Goal: Information Seeking & Learning: Find specific fact

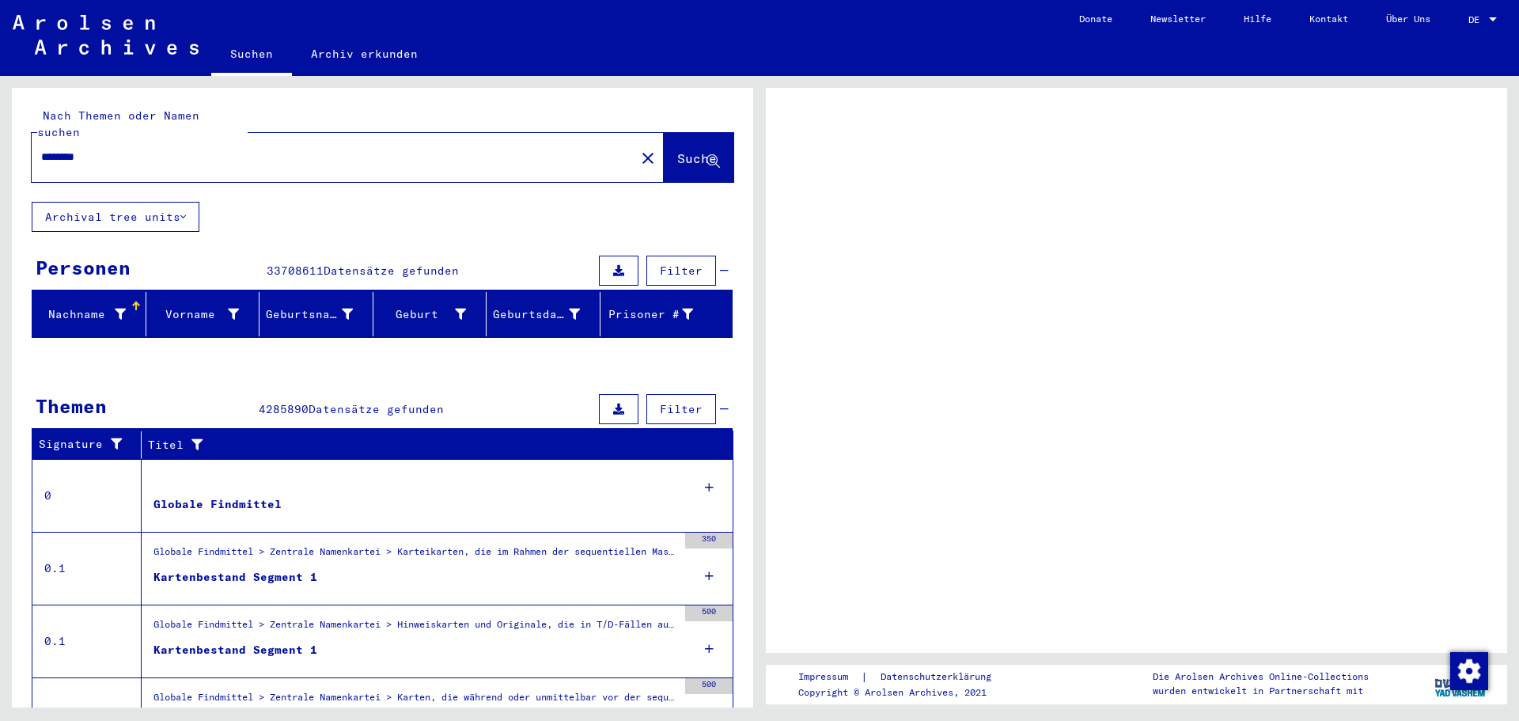
click at [115, 149] on input "********" at bounding box center [333, 157] width 585 height 17
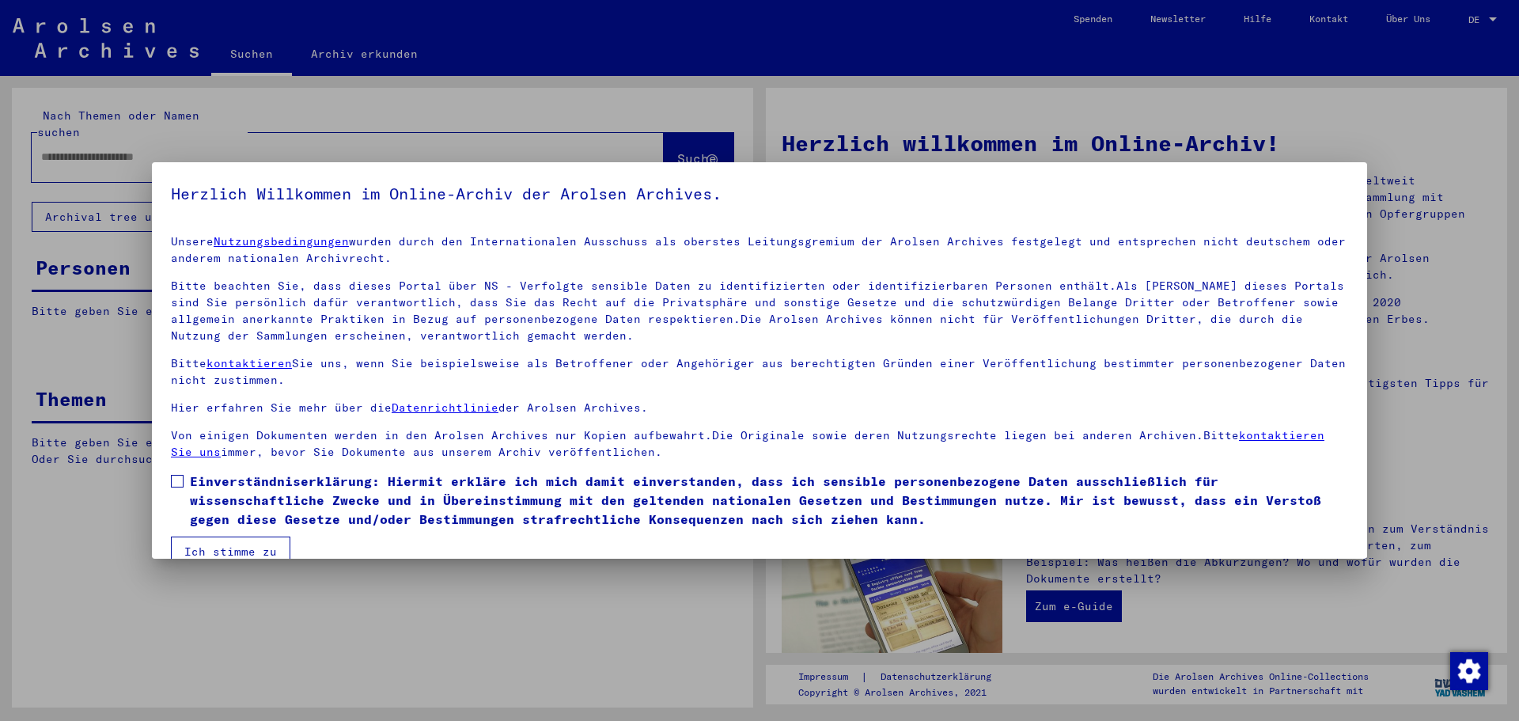
type input "********"
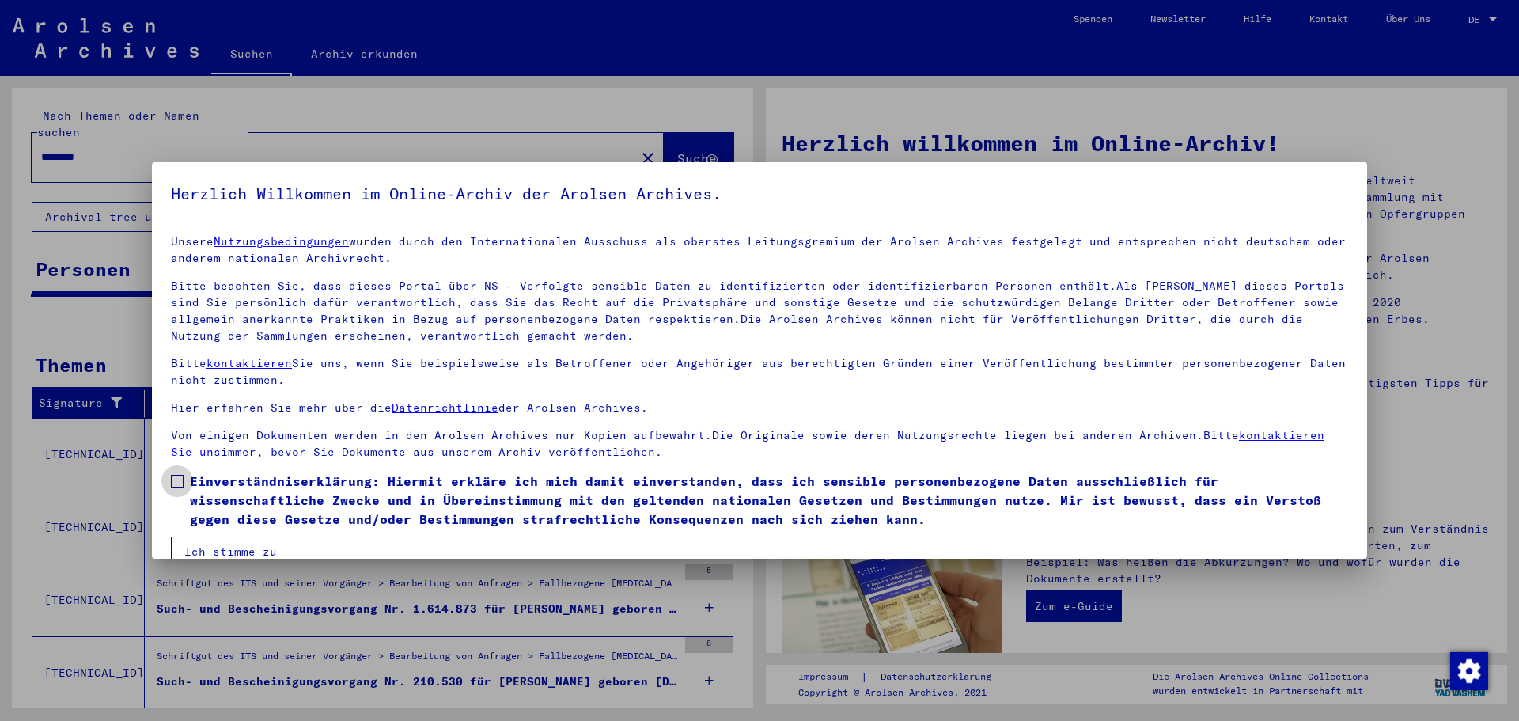
click at [180, 481] on span at bounding box center [177, 481] width 13 height 13
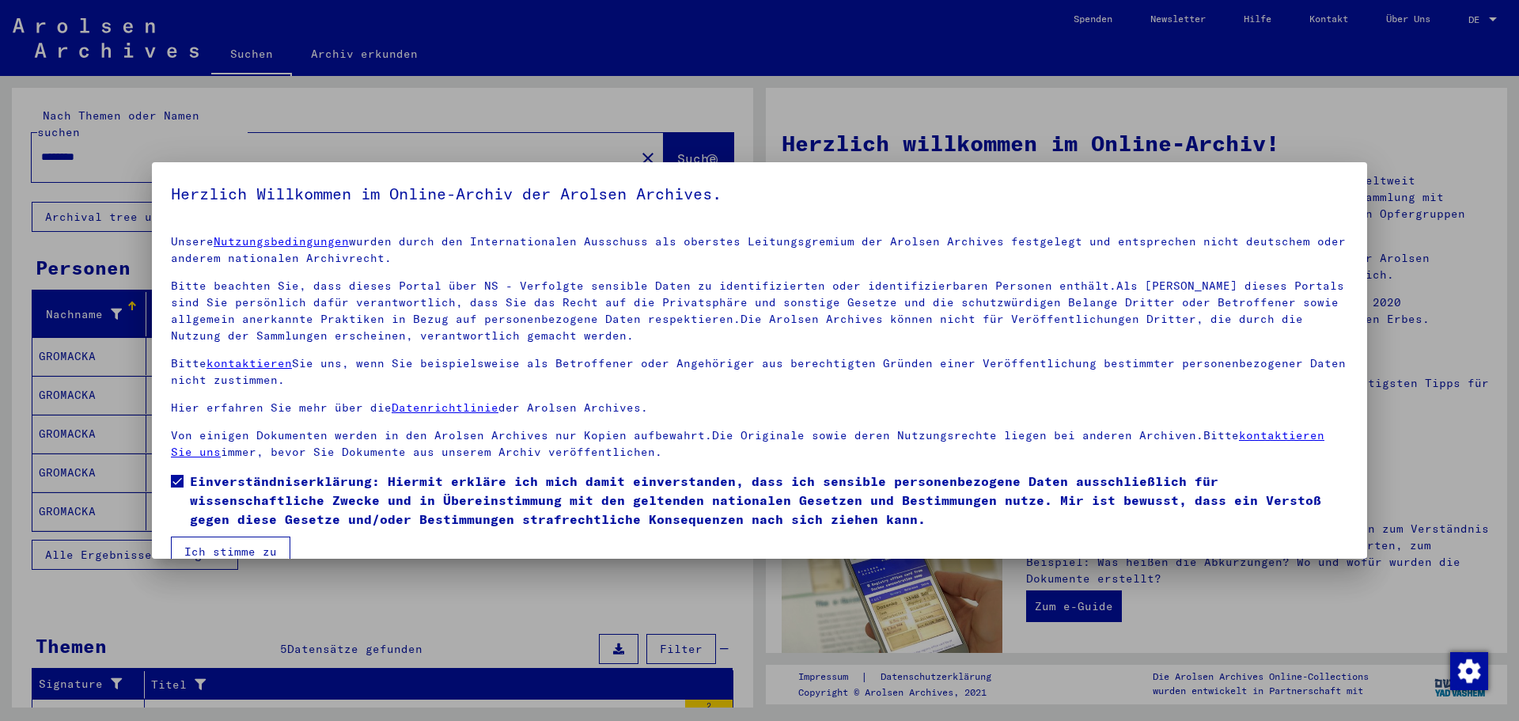
click at [240, 543] on button "Ich stimme zu" at bounding box center [230, 551] width 119 height 30
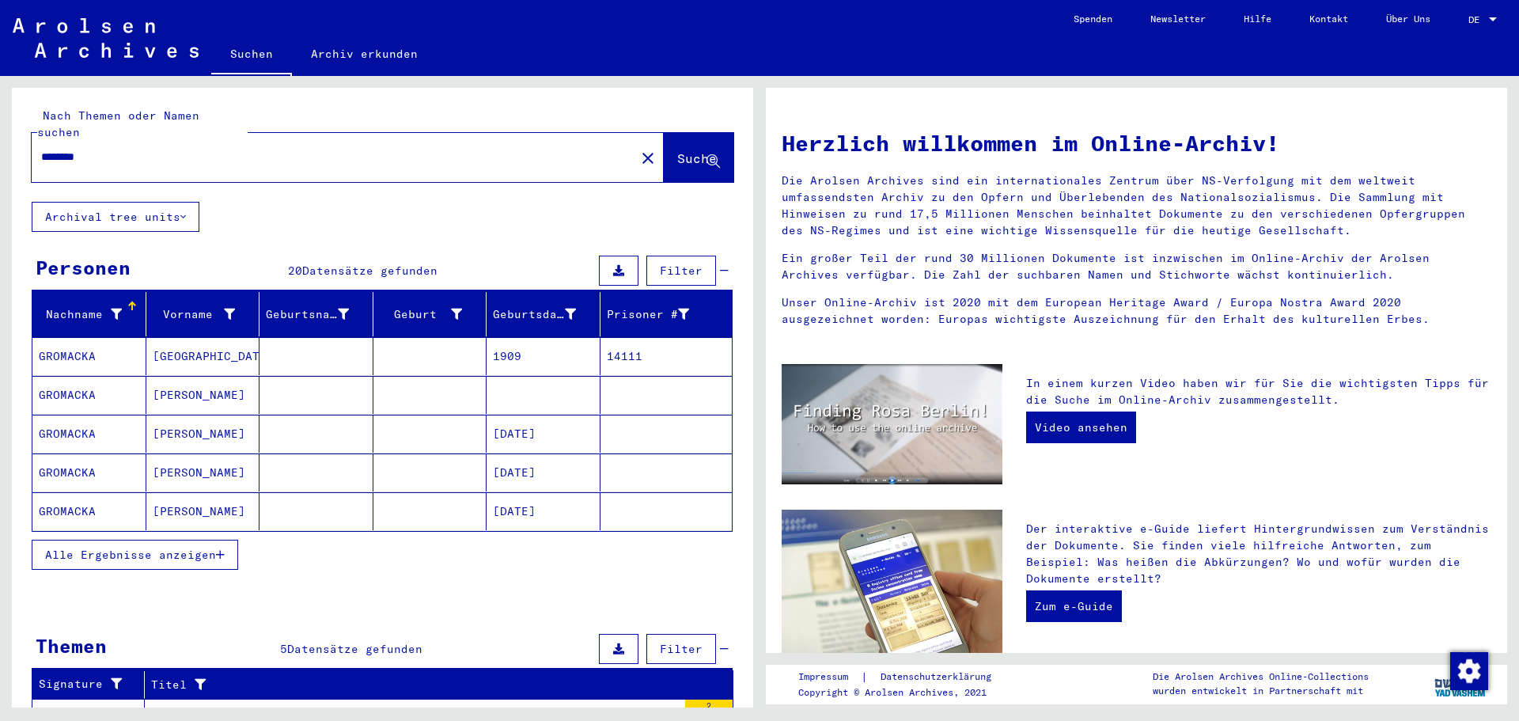
click at [109, 139] on div "********" at bounding box center [324, 157] width 585 height 36
click at [186, 547] on span "Alle Ergebnisse anzeigen" at bounding box center [130, 554] width 171 height 14
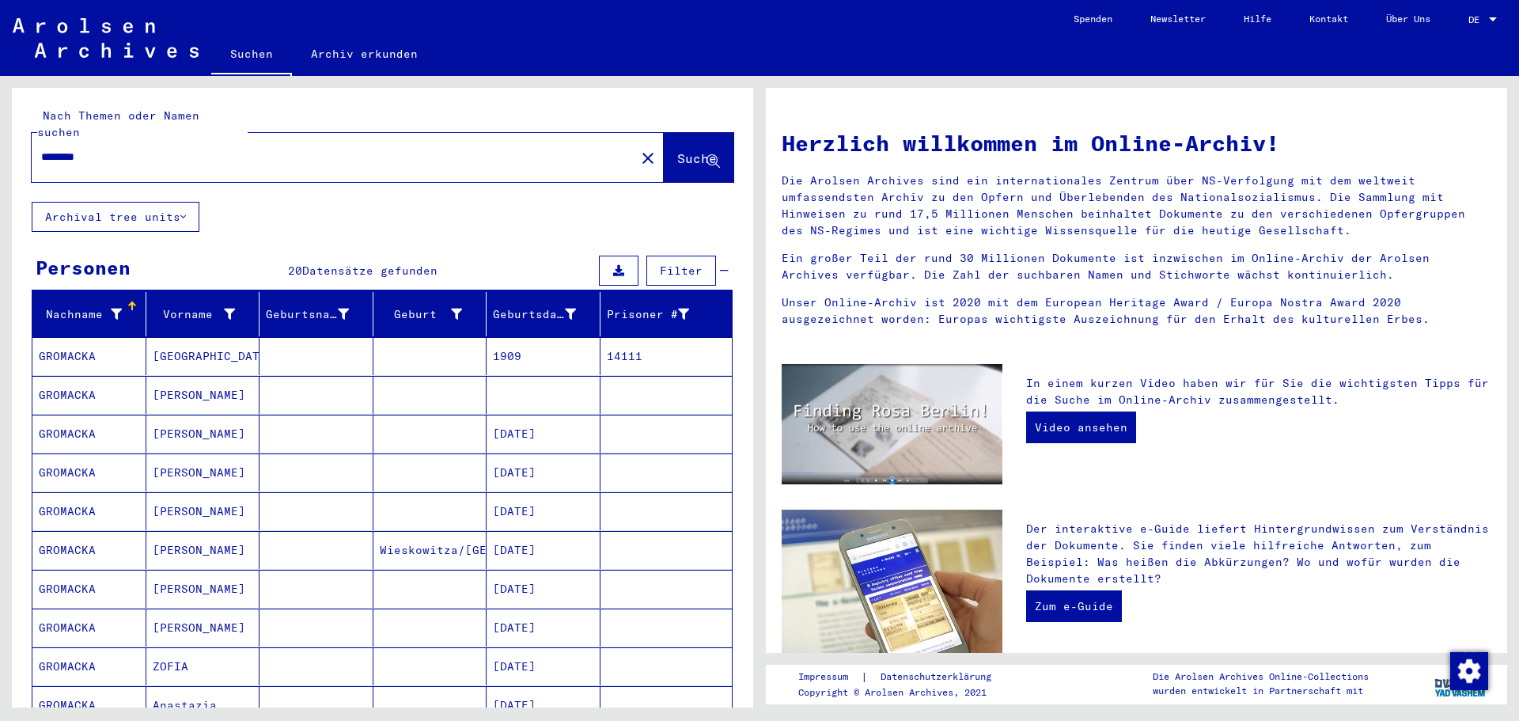
click at [524, 455] on mat-cell "[DATE]" at bounding box center [543, 472] width 114 height 38
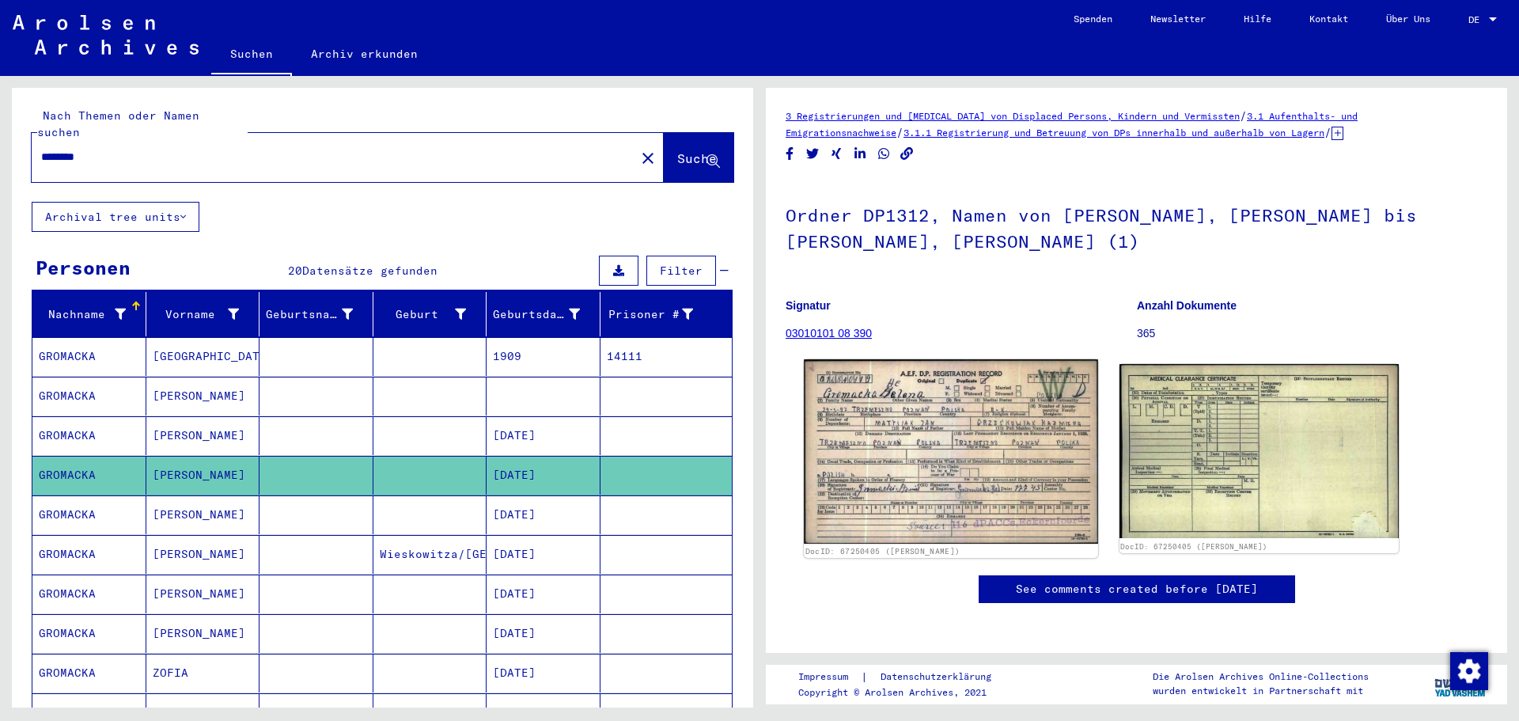
click at [918, 447] on img at bounding box center [950, 451] width 293 height 185
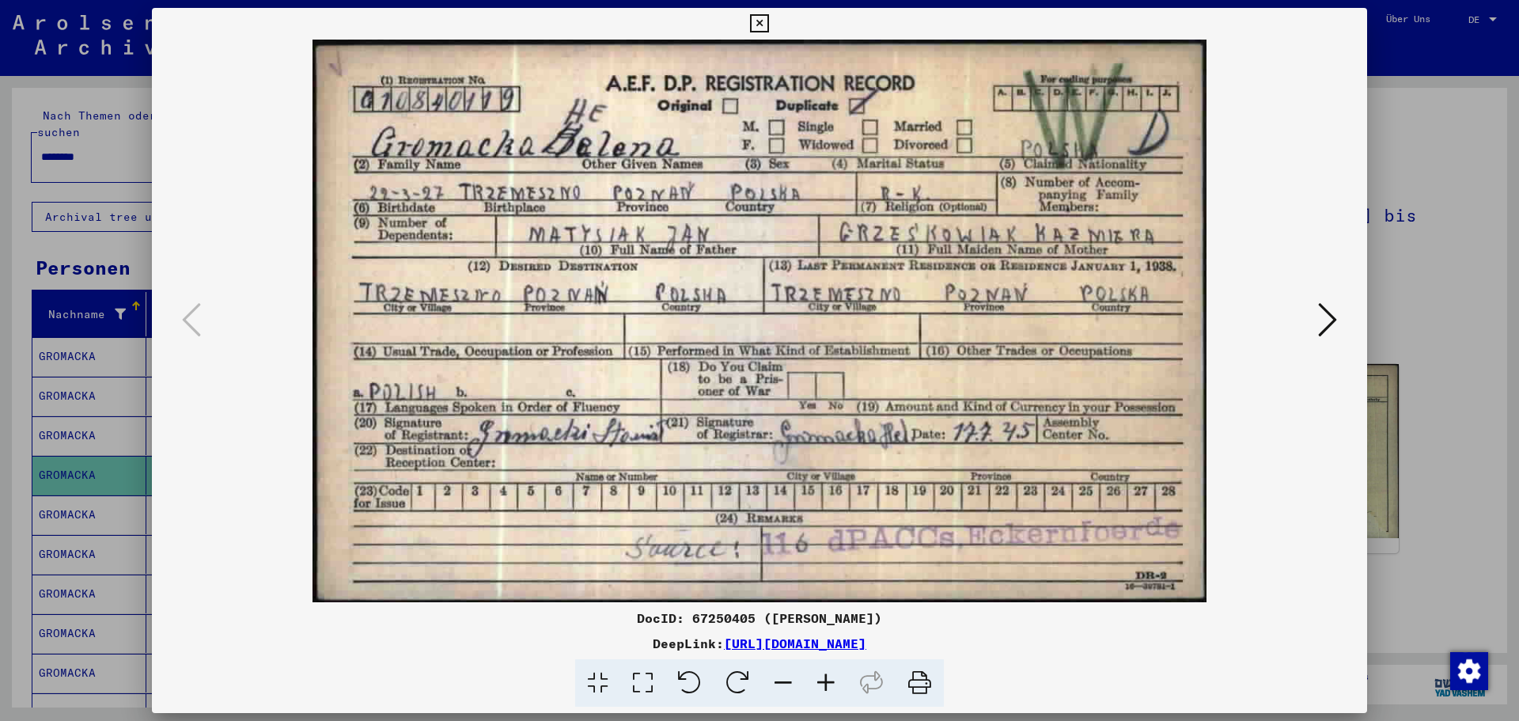
click at [1321, 310] on icon at bounding box center [1327, 320] width 19 height 38
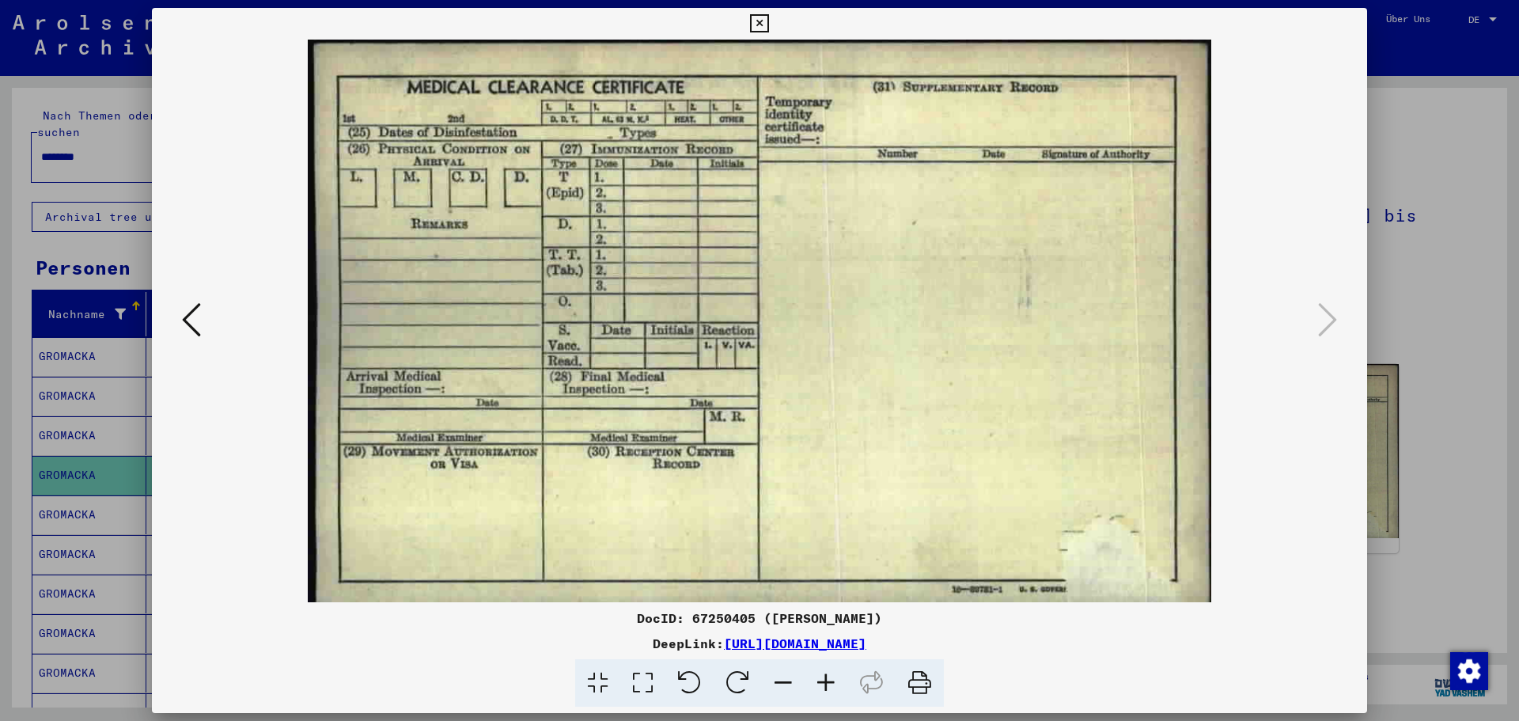
click at [755, 21] on icon at bounding box center [759, 23] width 18 height 19
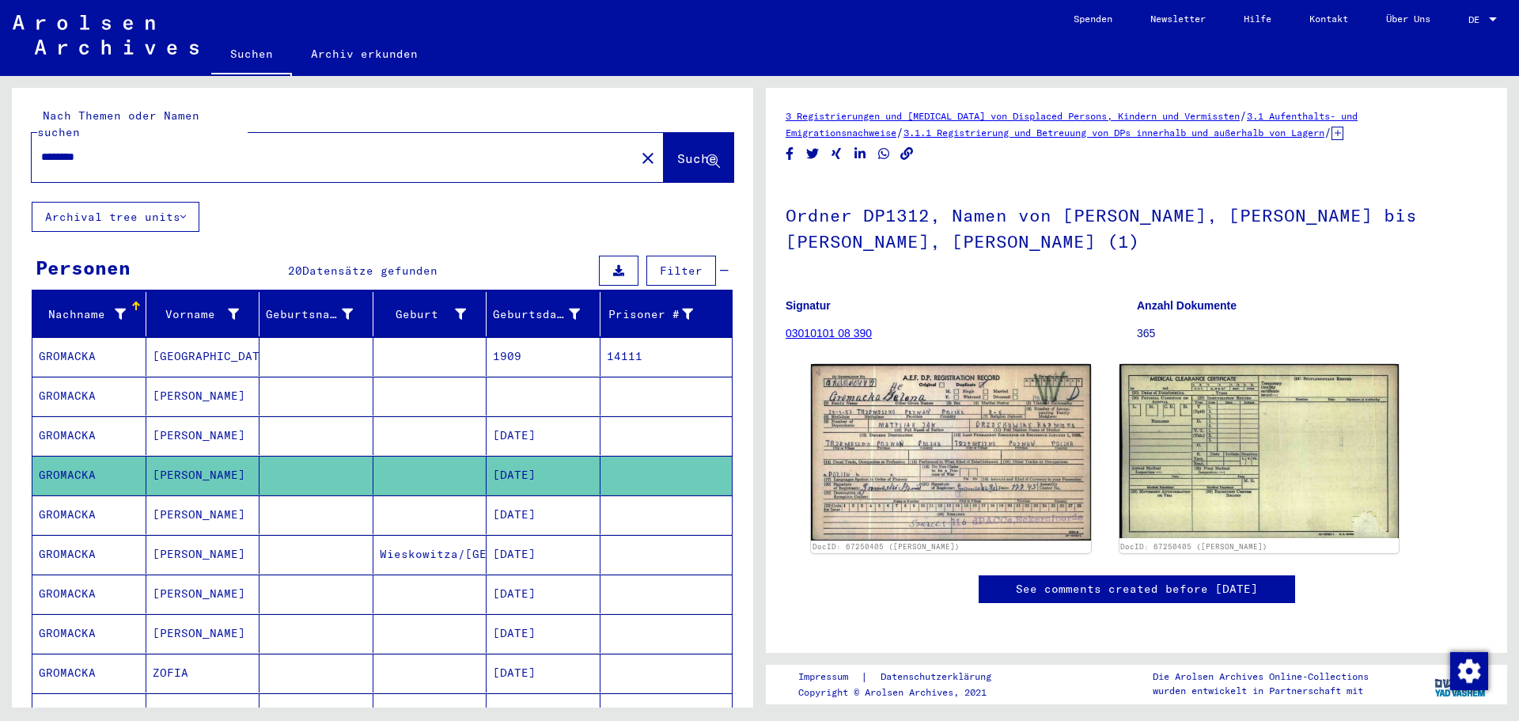
click at [538, 499] on mat-cell "[DATE]" at bounding box center [543, 514] width 114 height 39
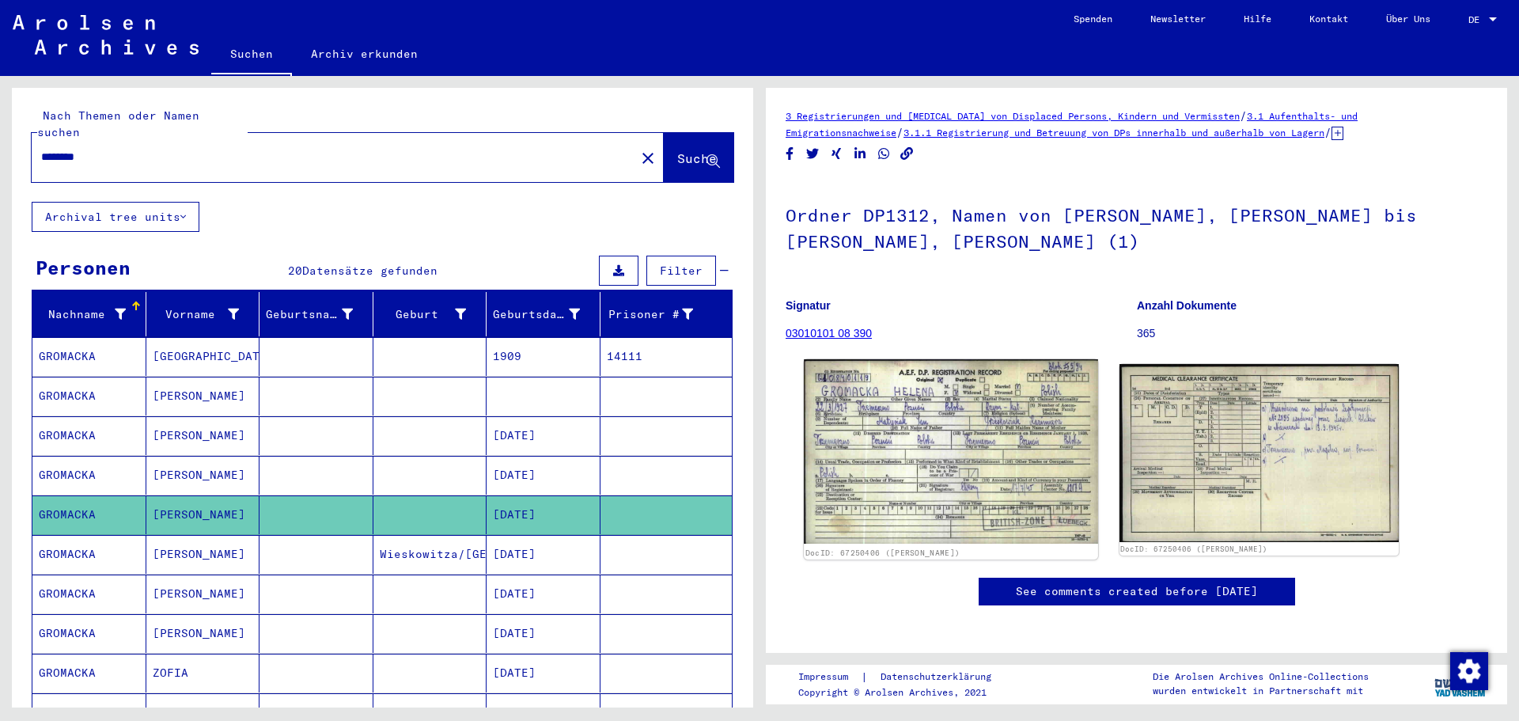
click at [904, 486] on img at bounding box center [950, 451] width 293 height 184
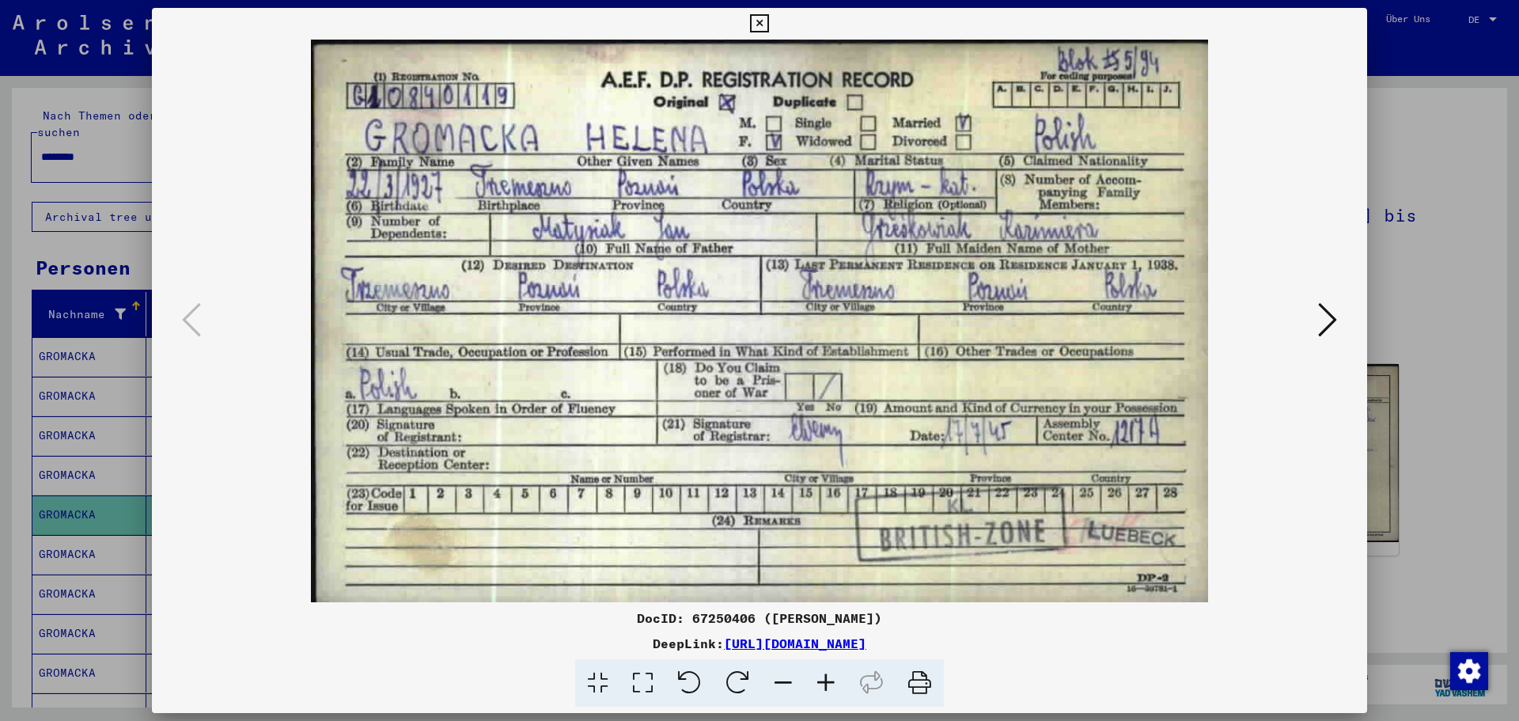
click at [759, 25] on icon at bounding box center [759, 23] width 18 height 19
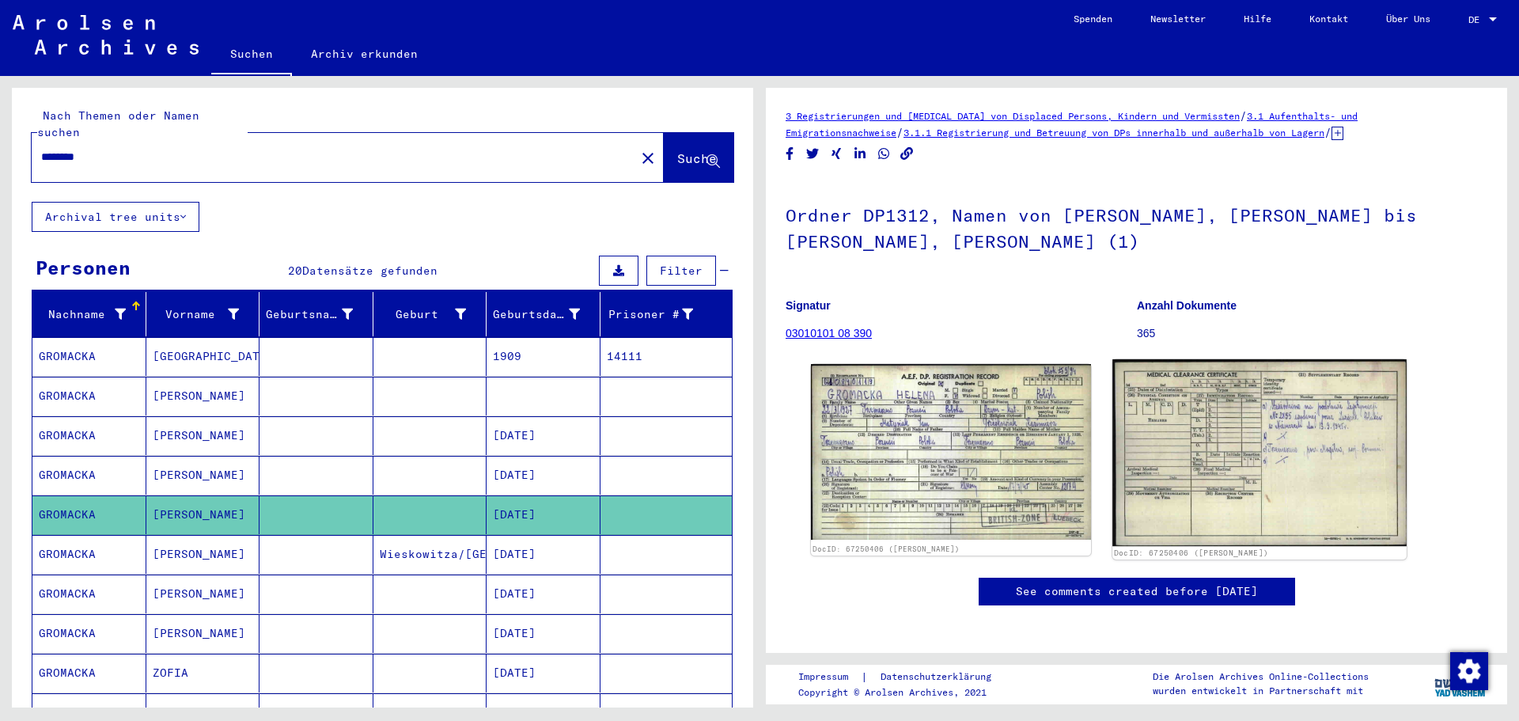
click at [1237, 428] on img at bounding box center [1258, 452] width 293 height 187
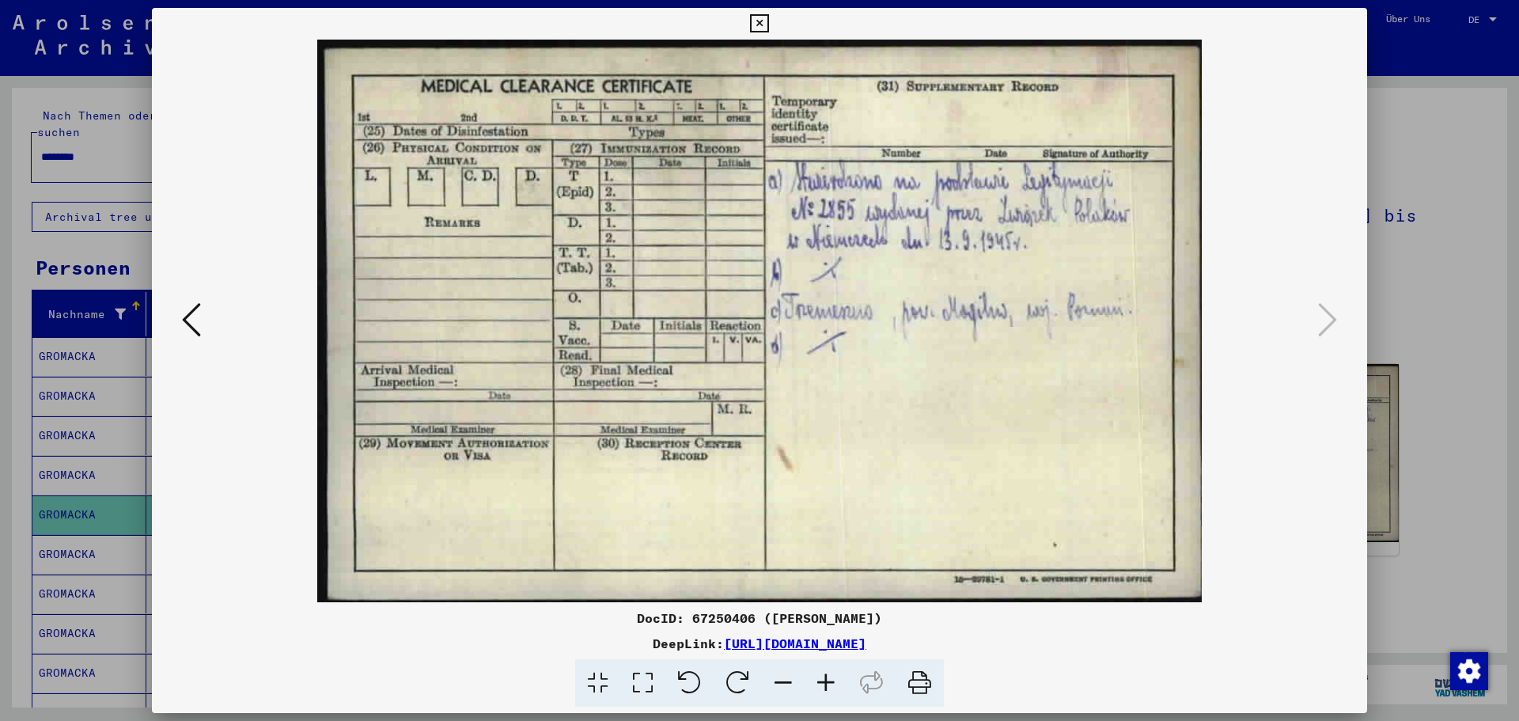
click at [756, 24] on icon at bounding box center [759, 23] width 18 height 19
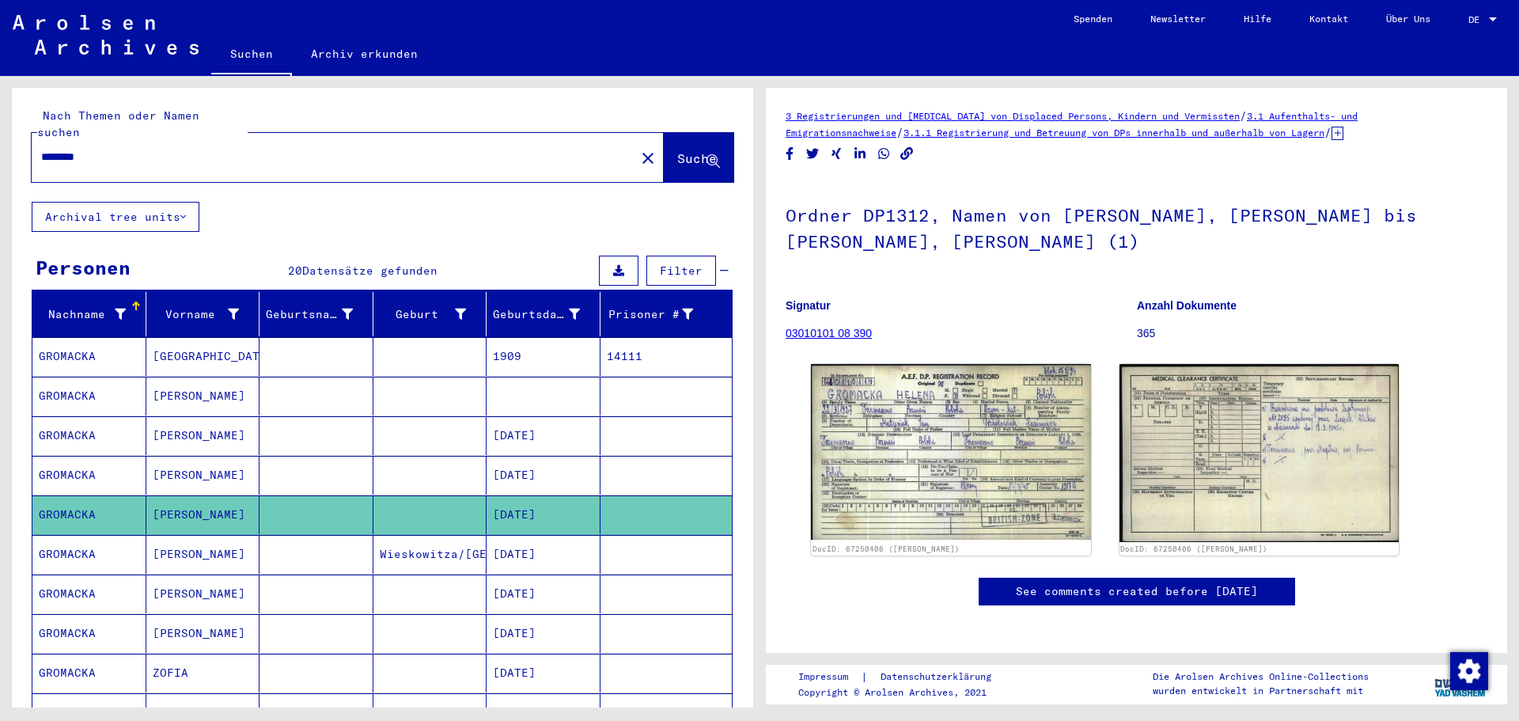
click at [317, 456] on mat-cell at bounding box center [316, 475] width 114 height 39
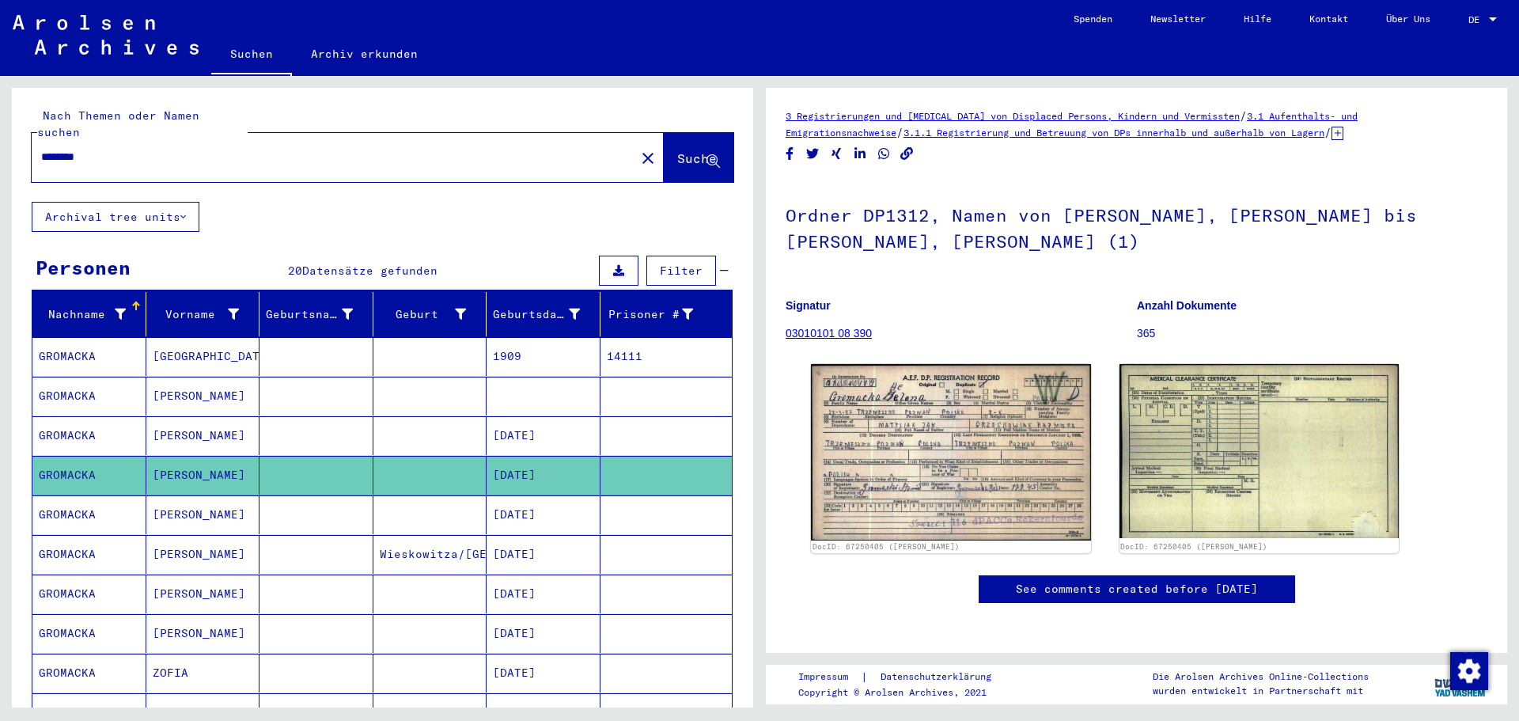
click at [324, 503] on mat-cell at bounding box center [316, 514] width 114 height 39
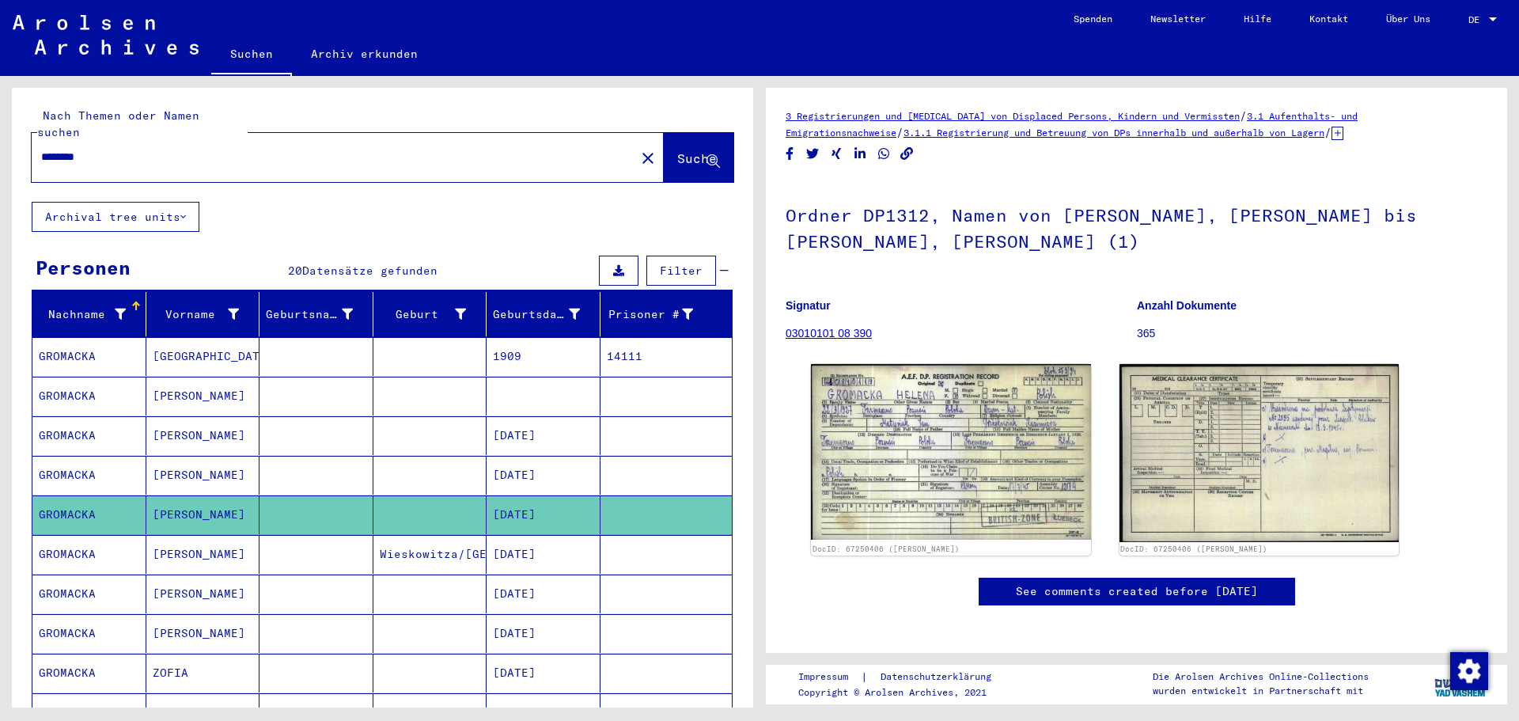
click at [498, 419] on mat-cell "[DATE]" at bounding box center [543, 435] width 114 height 39
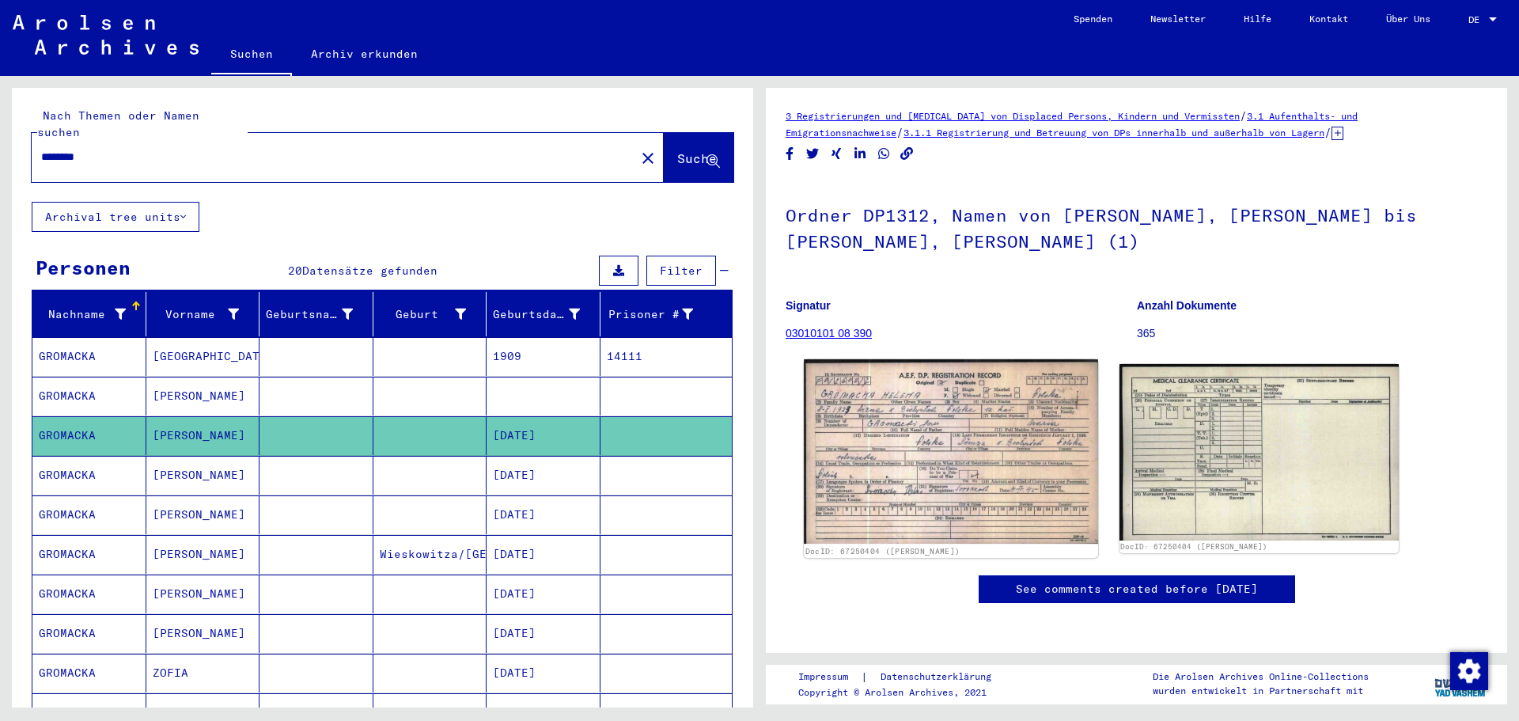
click at [932, 472] on img at bounding box center [950, 451] width 293 height 185
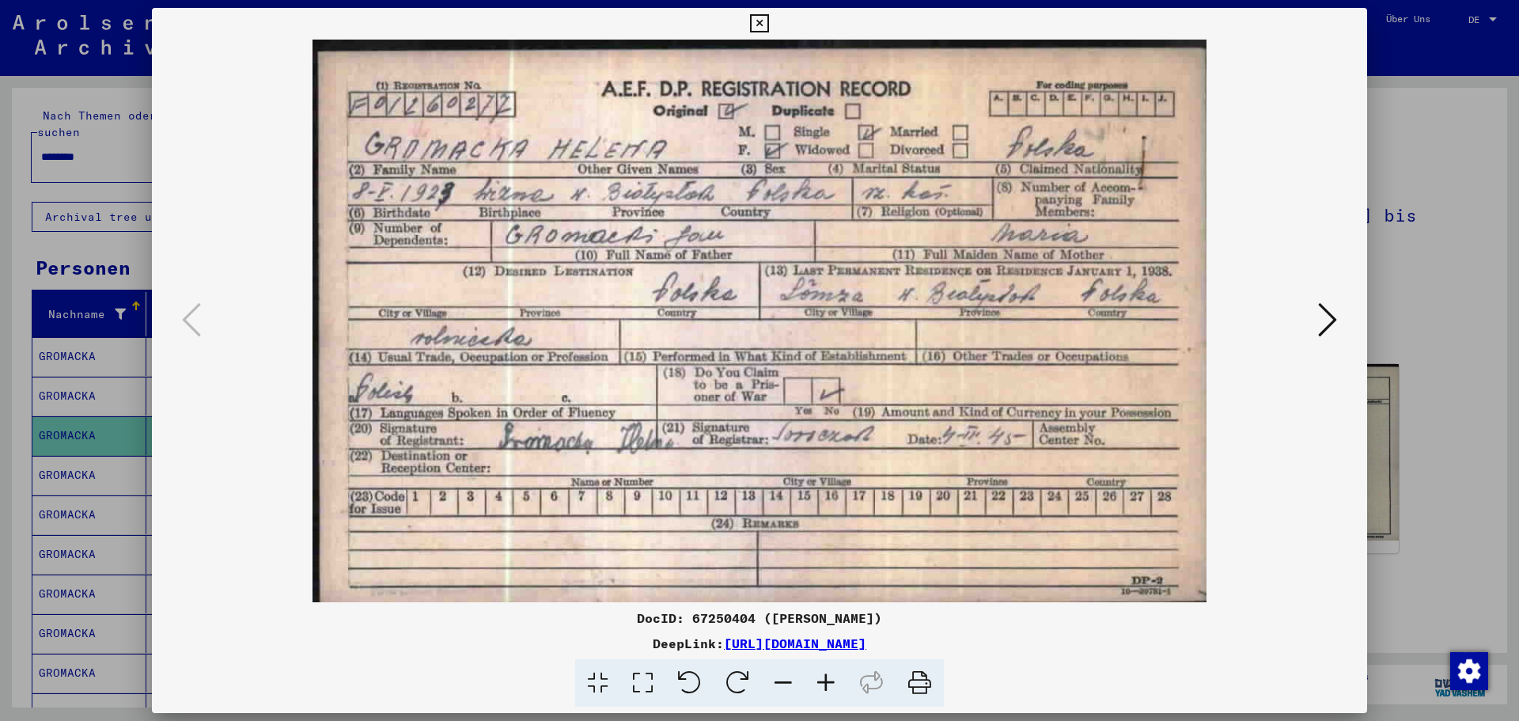
click at [1321, 318] on icon at bounding box center [1327, 320] width 19 height 38
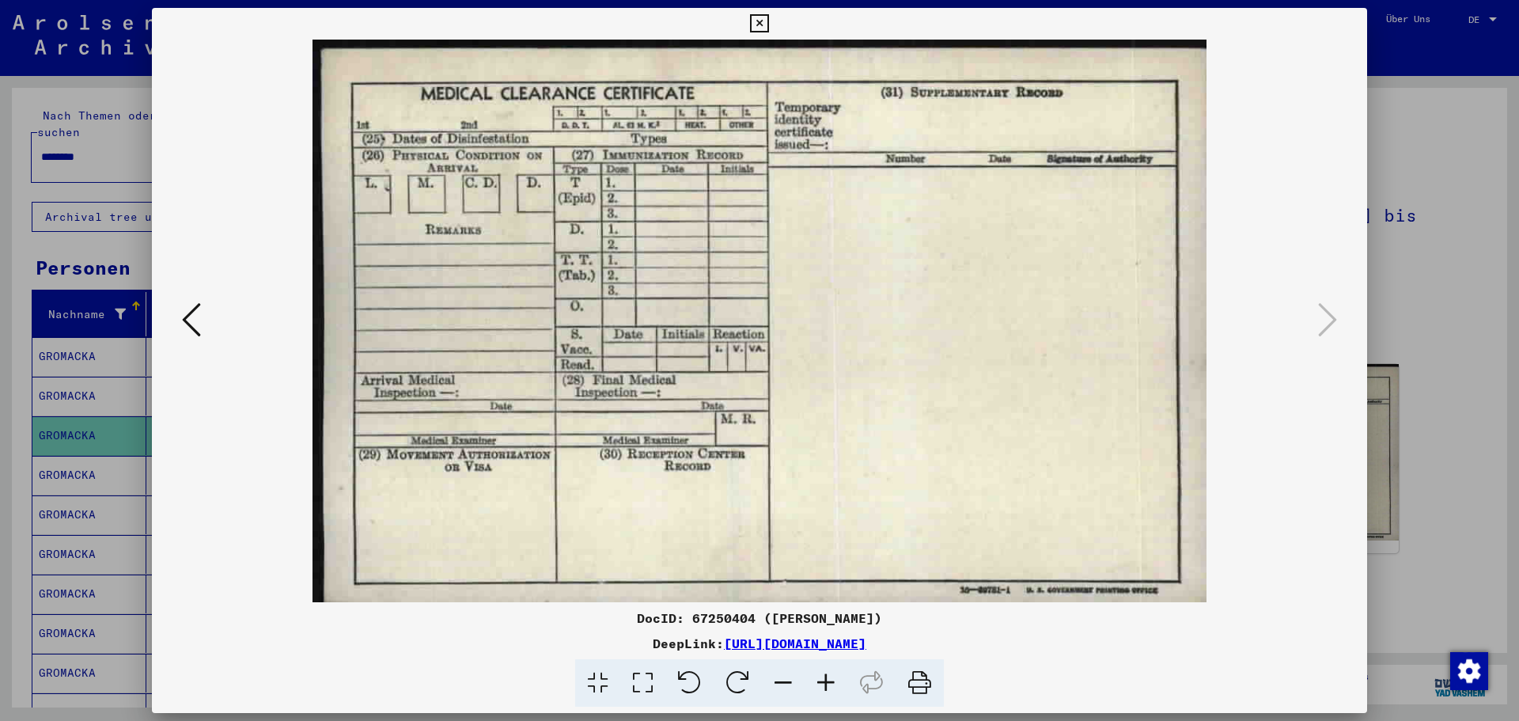
click at [755, 28] on icon at bounding box center [759, 23] width 18 height 19
